Goal: Task Accomplishment & Management: Manage account settings

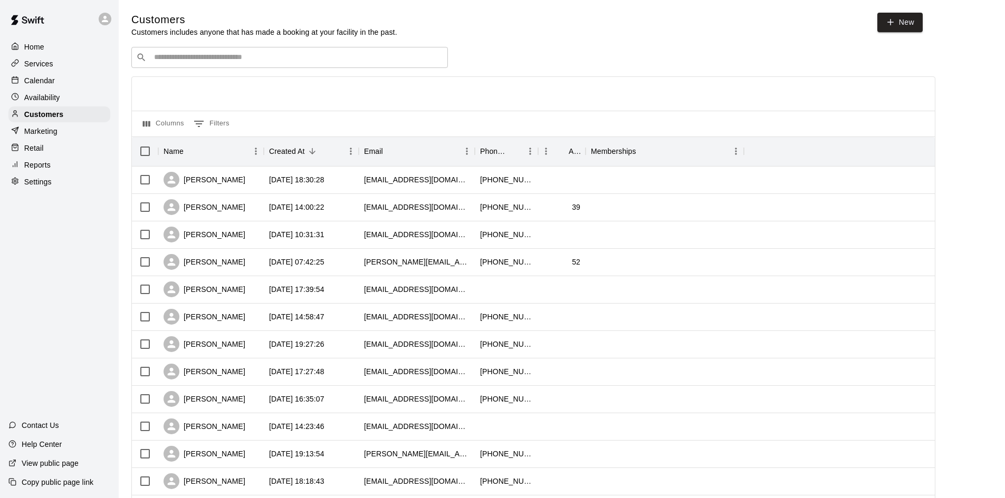
click at [144, 59] on icon "Search customers by name or email" at bounding box center [141, 57] width 11 height 11
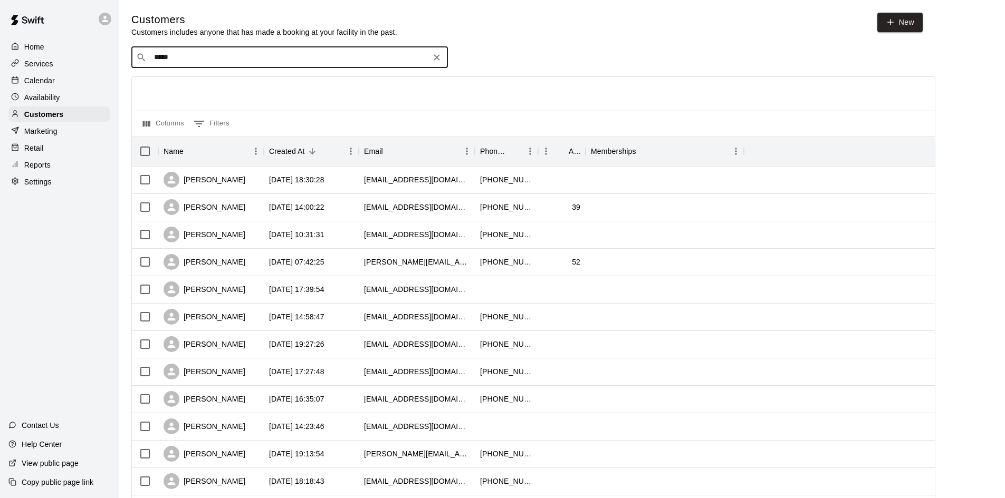
type input "******"
click at [175, 90] on span "[EMAIL_ADDRESS][DOMAIN_NAME]" at bounding box center [217, 92] width 113 height 7
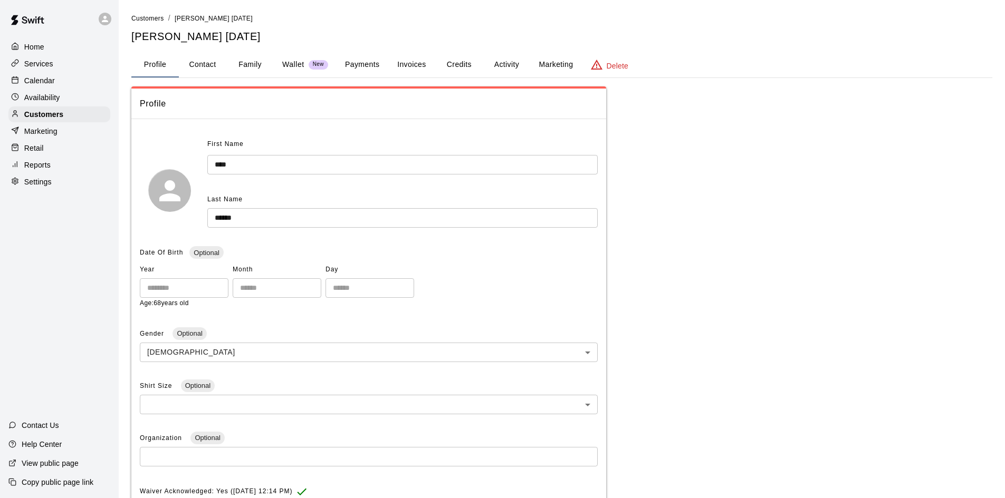
click at [367, 69] on button "Payments" at bounding box center [361, 64] width 51 height 25
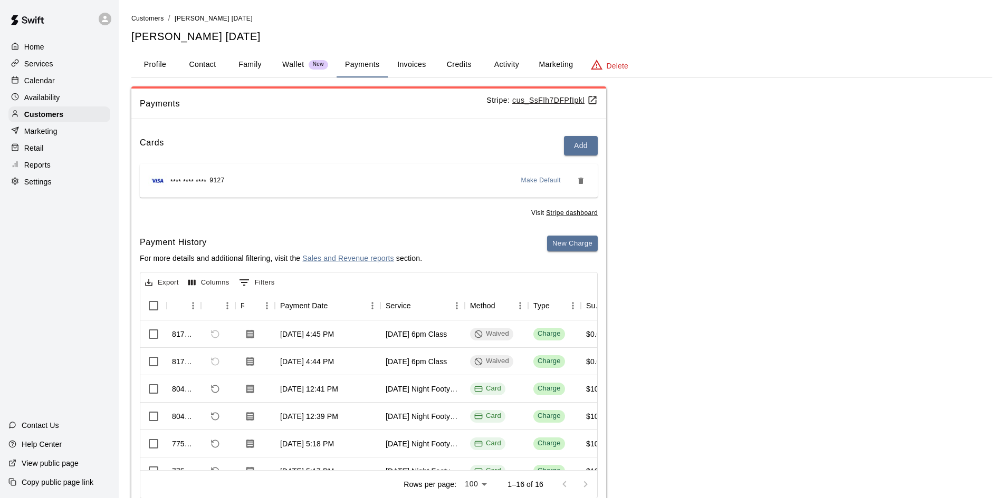
click at [512, 58] on button "Activity" at bounding box center [506, 64] width 47 height 25
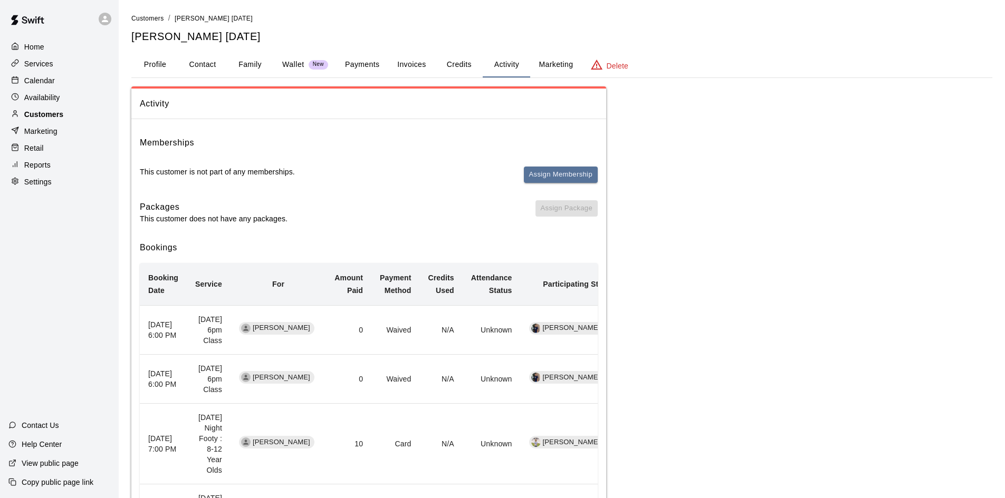
click at [83, 120] on div "Customers" at bounding box center [59, 115] width 102 height 16
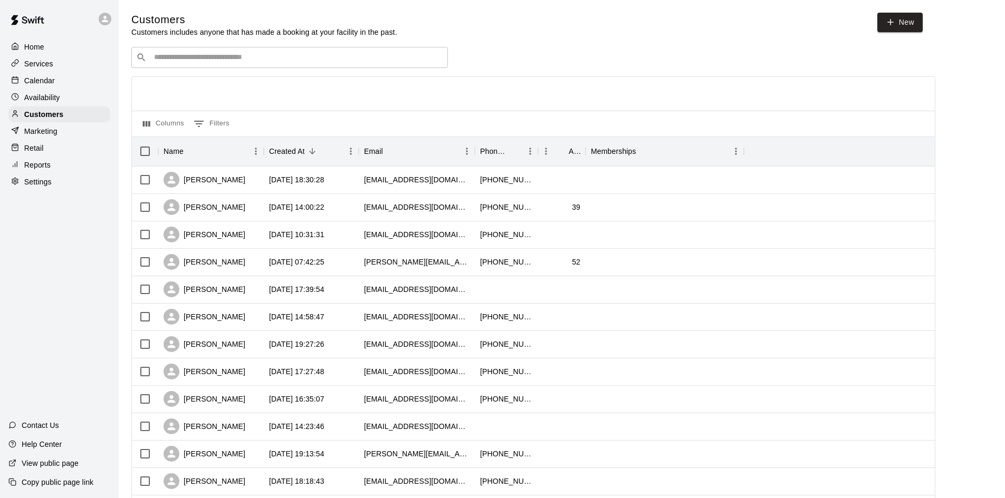
click at [271, 61] on input "Search customers by name or email" at bounding box center [297, 57] width 292 height 11
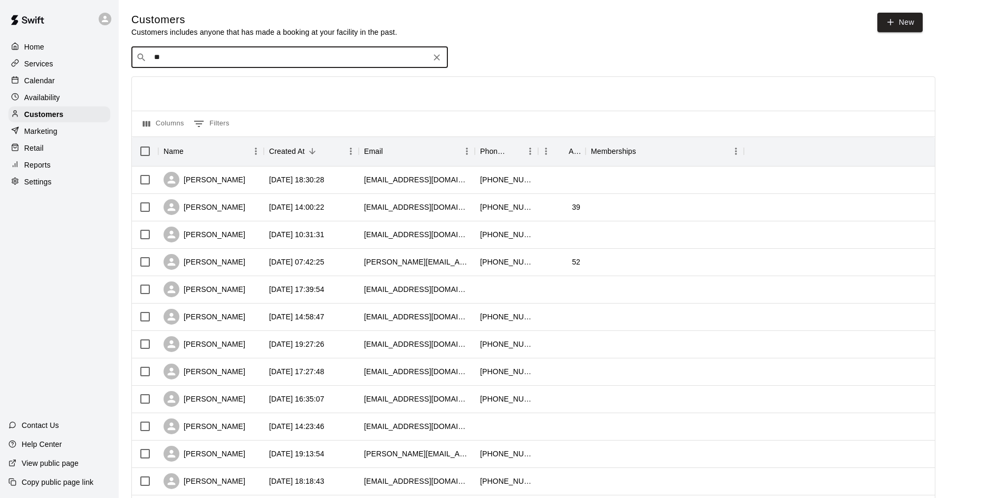
type input "*"
type input "****"
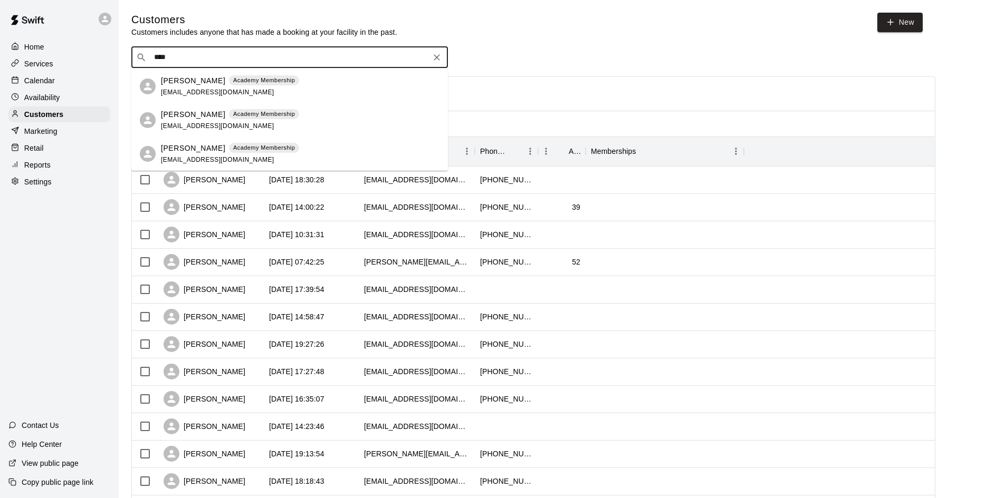
click at [176, 149] on p "[PERSON_NAME]" at bounding box center [193, 148] width 64 height 11
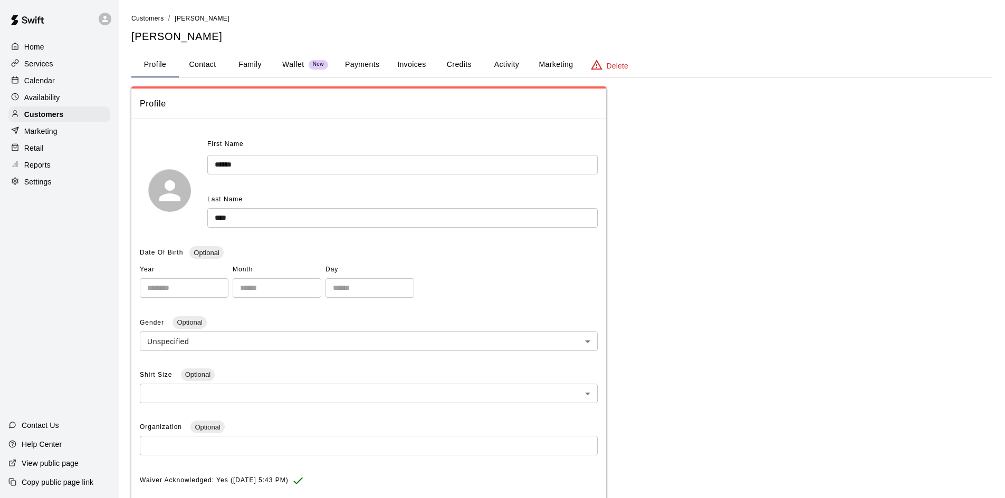
click at [374, 64] on button "Payments" at bounding box center [361, 64] width 51 height 25
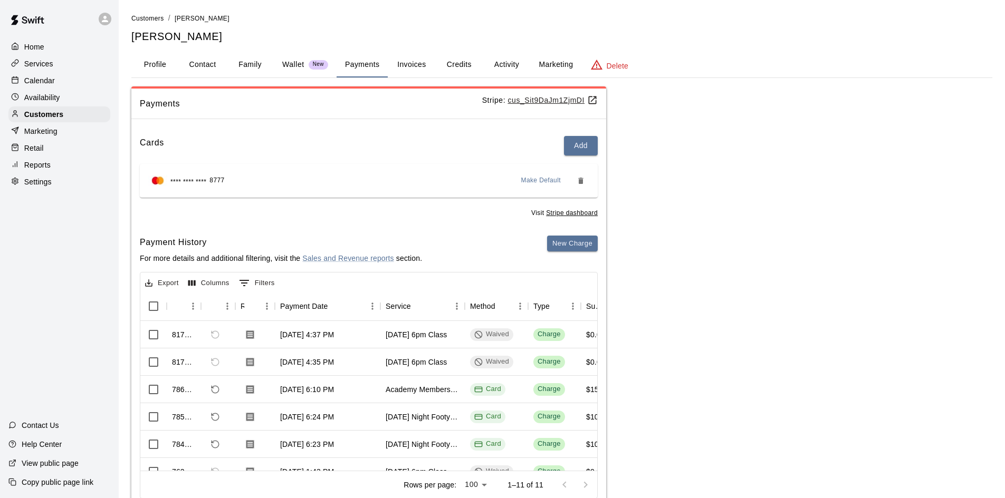
click at [253, 71] on button "Family" at bounding box center [249, 64] width 47 height 25
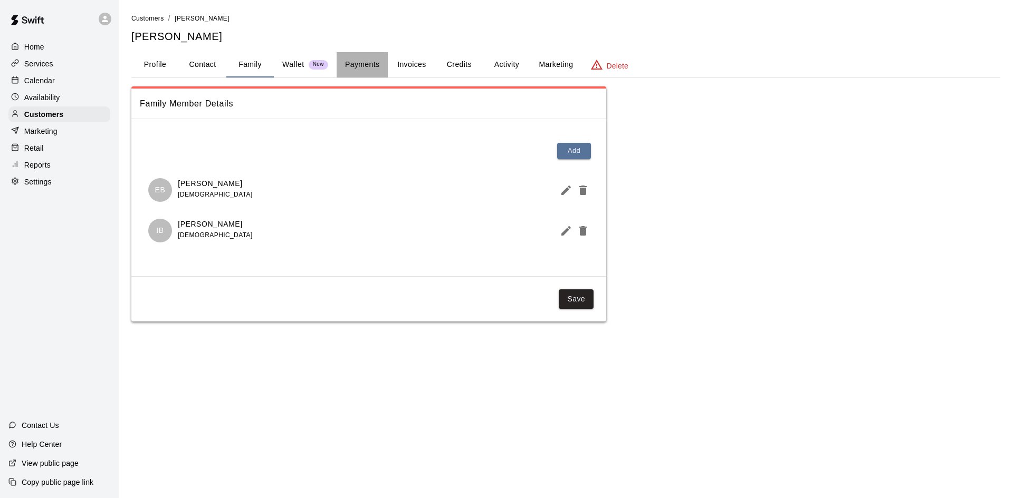
click at [367, 62] on button "Payments" at bounding box center [361, 64] width 51 height 25
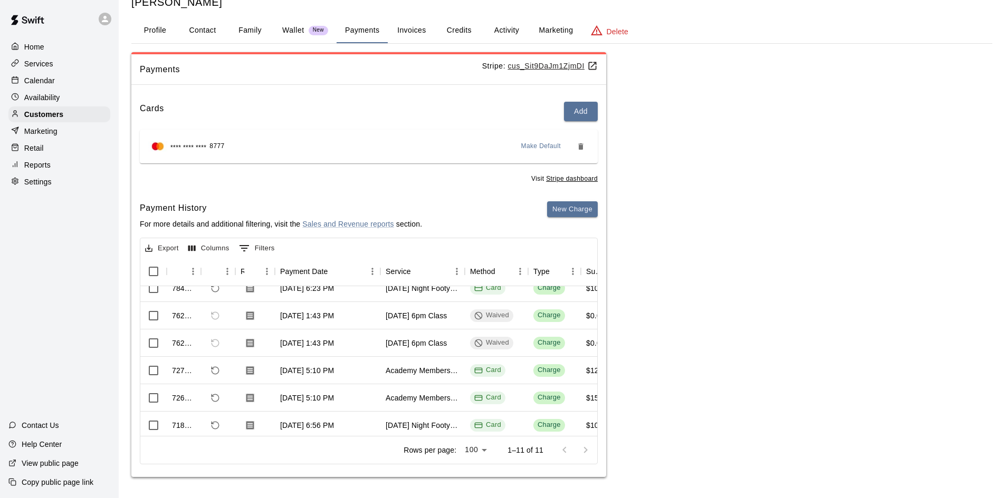
scroll to position [105, 0]
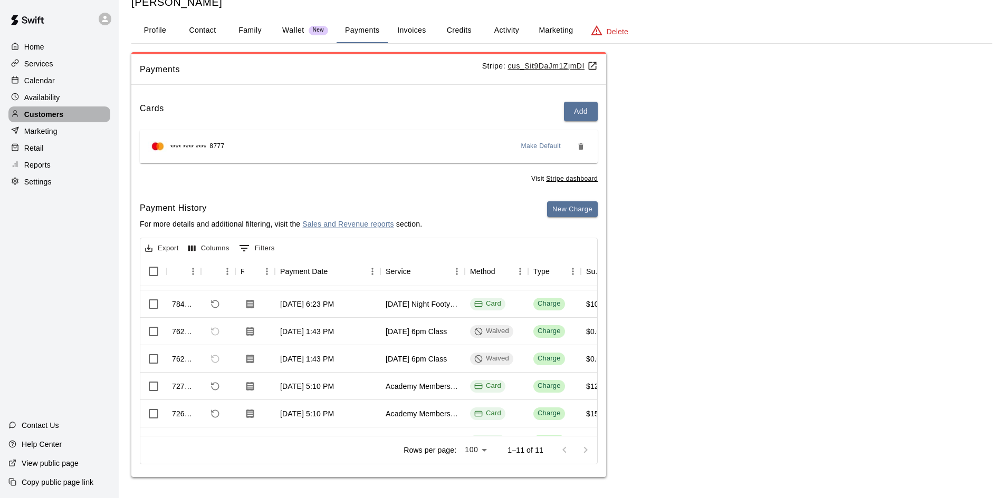
click at [62, 115] on p "Customers" at bounding box center [43, 114] width 39 height 11
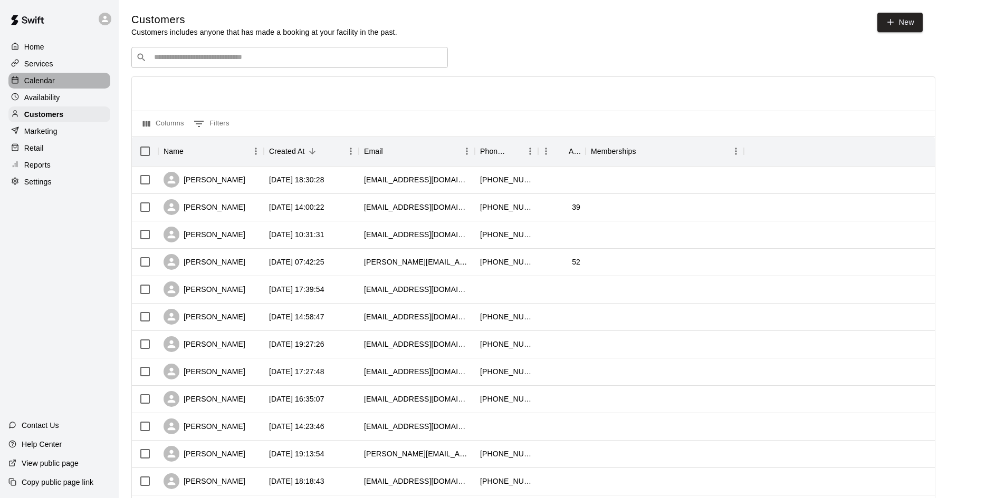
click at [56, 88] on div "Calendar" at bounding box center [59, 81] width 102 height 16
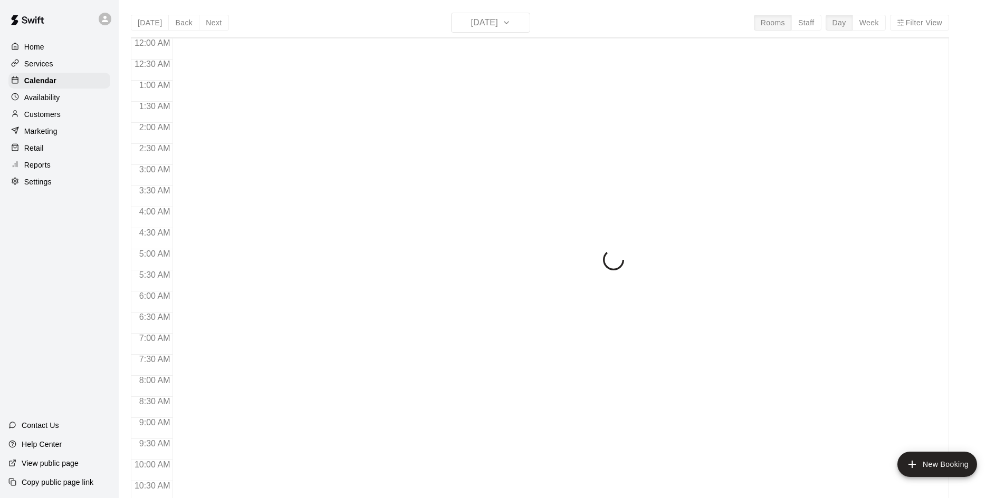
scroll to position [541, 0]
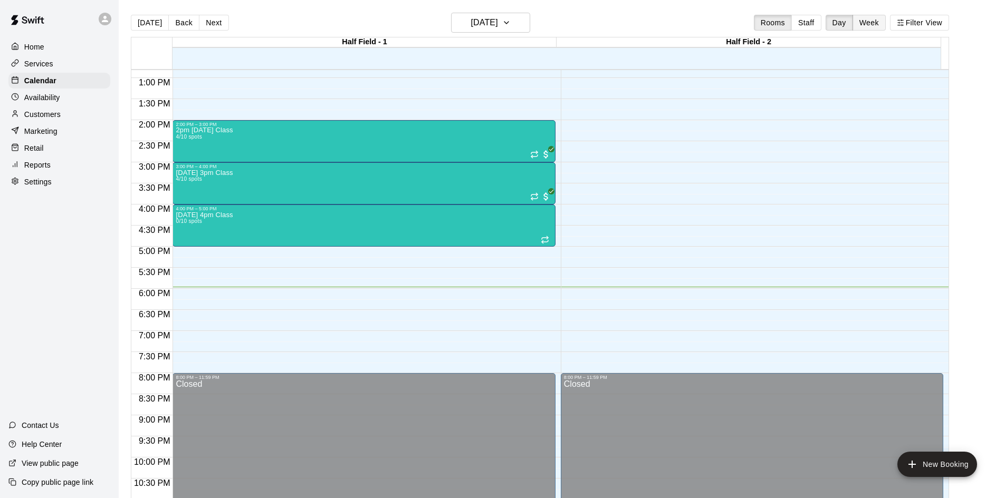
click at [535, 22] on button "Week" at bounding box center [868, 23] width 33 height 16
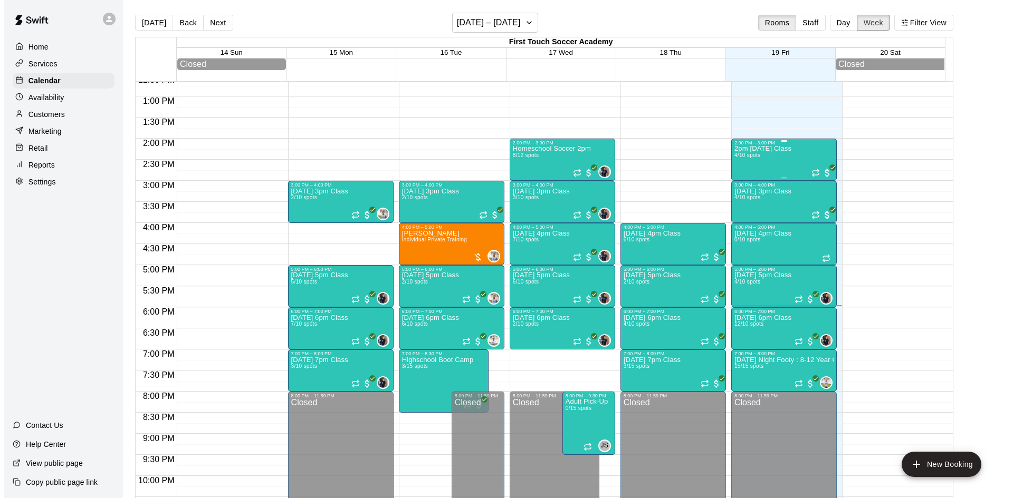
scroll to position [532, 0]
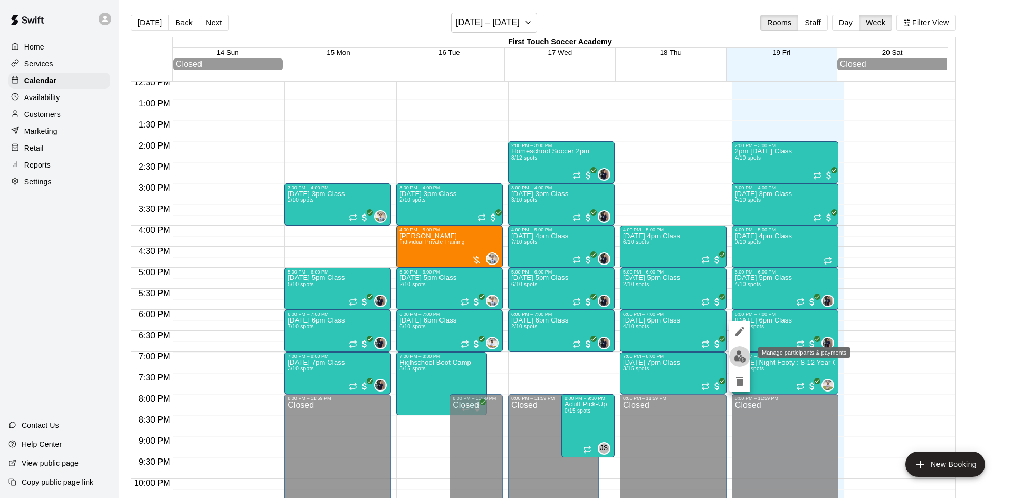
click at [535, 234] on button "edit" at bounding box center [739, 356] width 21 height 21
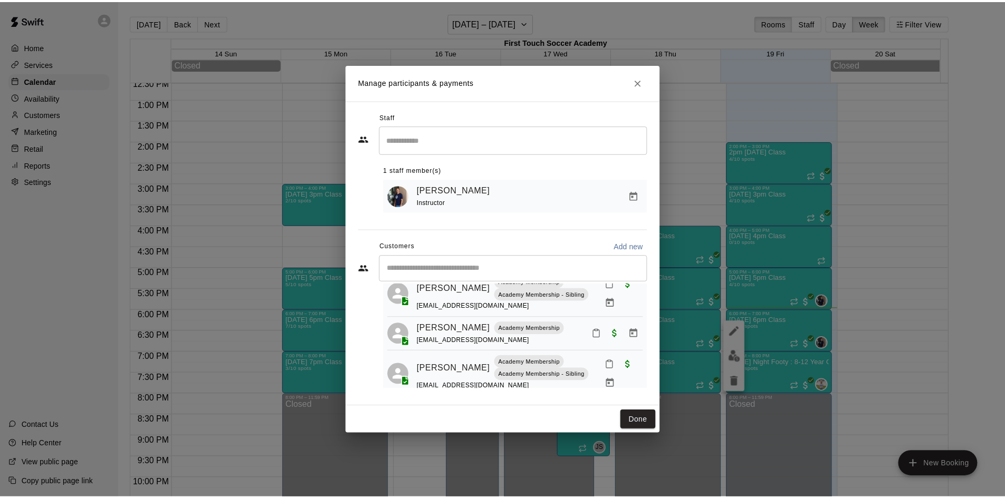
scroll to position [211, 0]
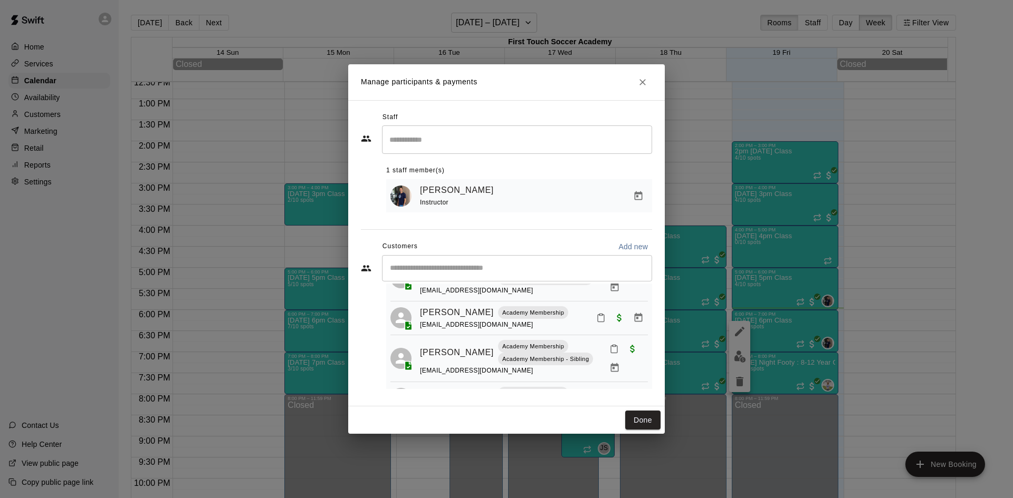
click at [535, 234] on div "[EMAIL_ADDRESS][DOMAIN_NAME]" at bounding box center [494, 325] width 148 height 11
click at [443, 234] on link "[PERSON_NAME]" at bounding box center [457, 313] width 74 height 14
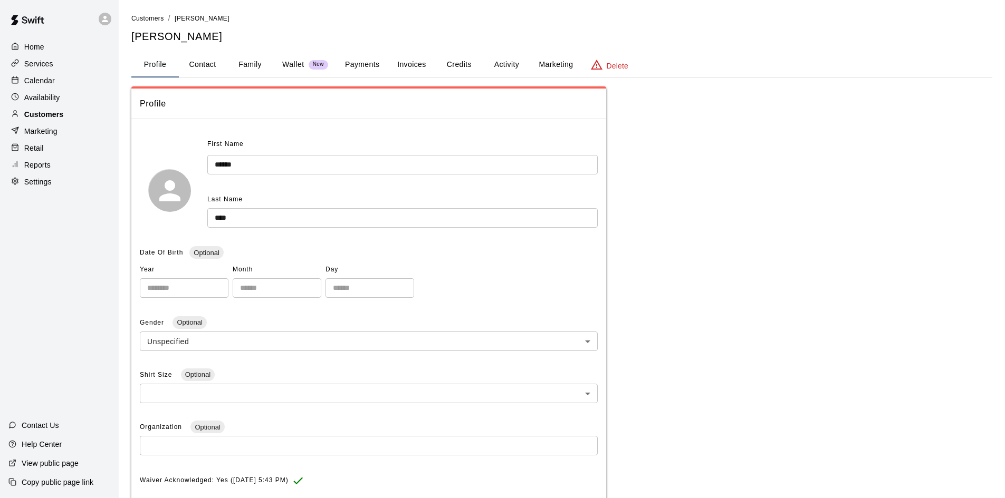
click at [28, 114] on p "Customers" at bounding box center [43, 114] width 39 height 11
